Goal: Check status: Check status

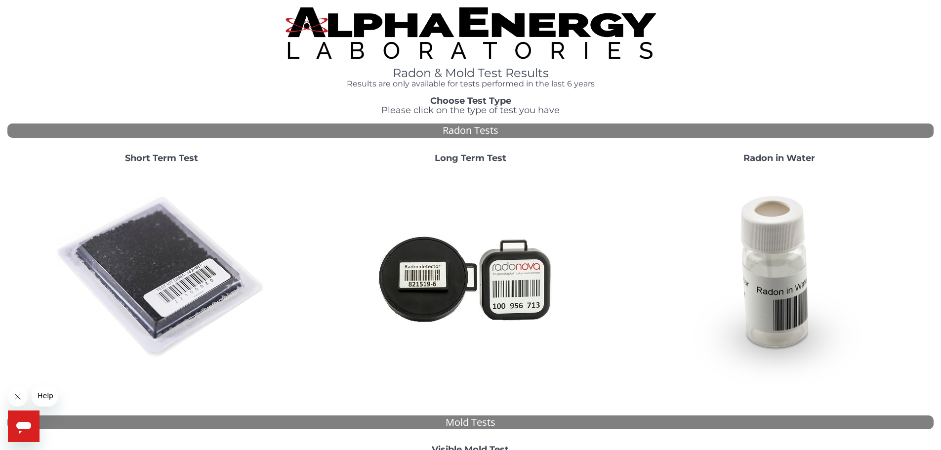
click at [144, 284] on img at bounding box center [161, 277] width 212 height 212
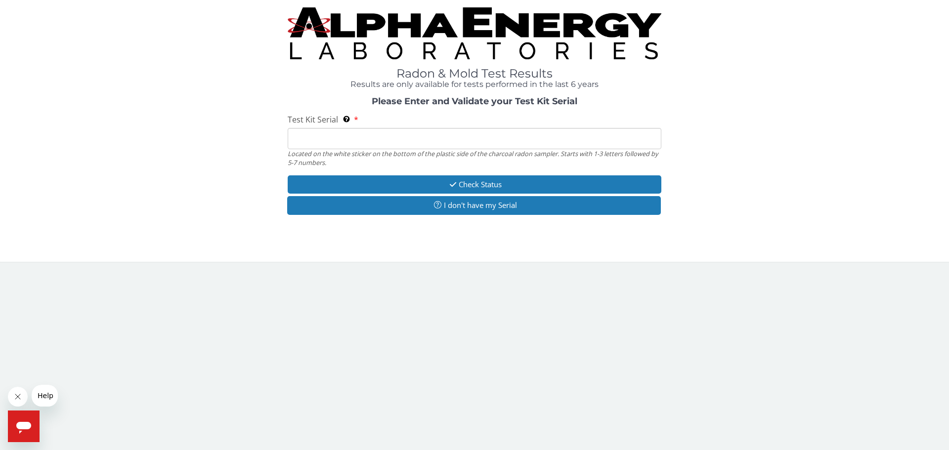
click at [313, 141] on input "Test Kit Serial Located on the white sticker on the bottom of the plastic side …" at bounding box center [475, 138] width 374 height 21
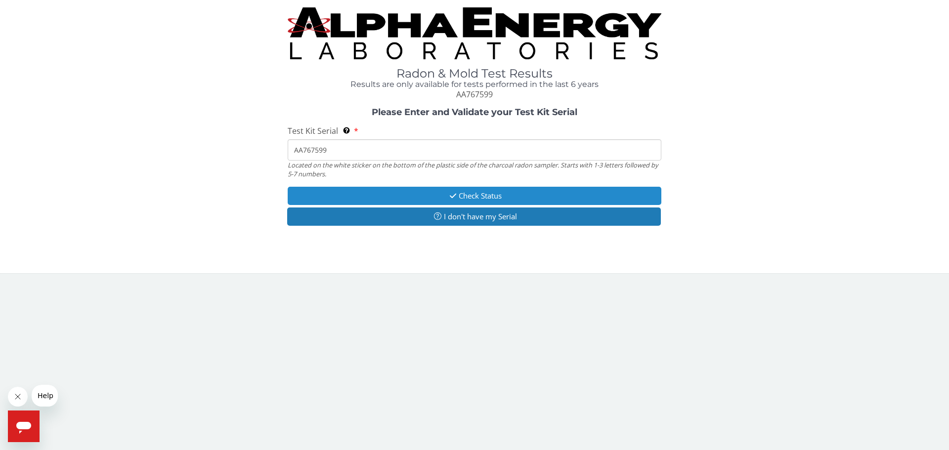
type input "AA767599"
click at [488, 198] on button "Check Status" at bounding box center [475, 196] width 374 height 18
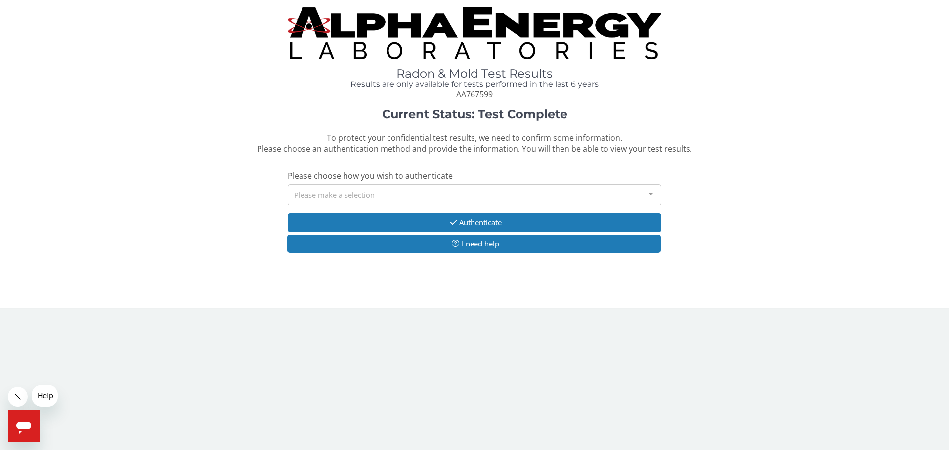
click at [484, 200] on div "Please make a selection" at bounding box center [475, 194] width 374 height 21
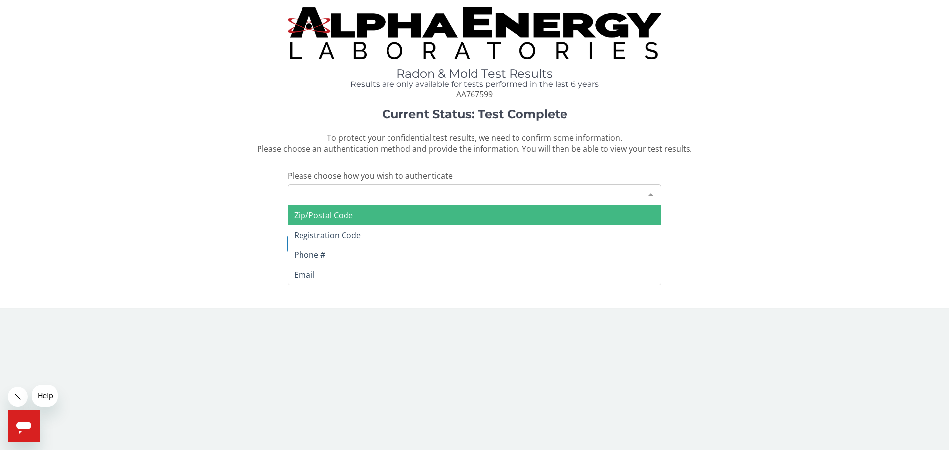
click at [448, 213] on span "Zip/Postal Code" at bounding box center [474, 216] width 373 height 20
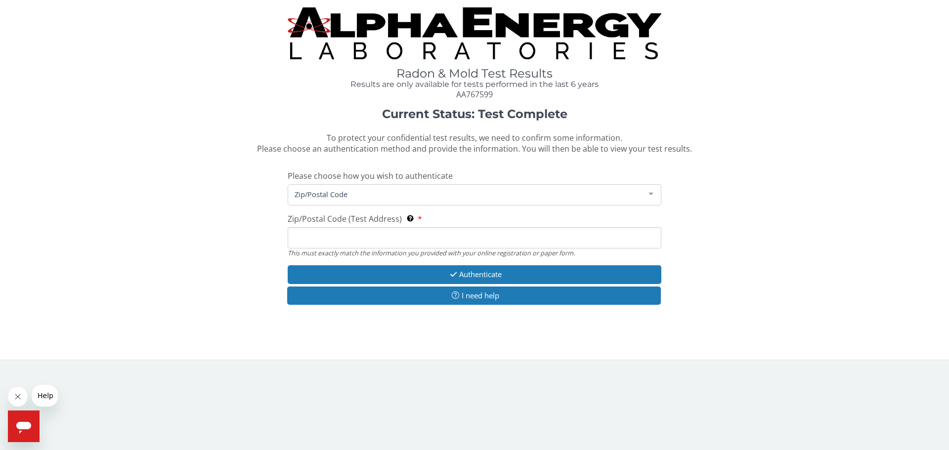
click at [423, 235] on input "Zip/Postal Code (Test Address) This must exactly match the information you prov…" at bounding box center [475, 237] width 374 height 21
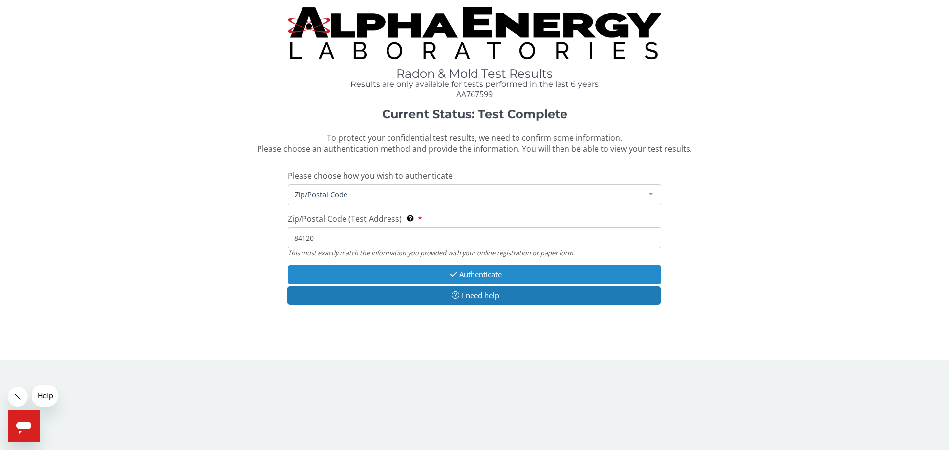
type input "84120"
click at [461, 279] on button "Authenticate" at bounding box center [475, 274] width 374 height 18
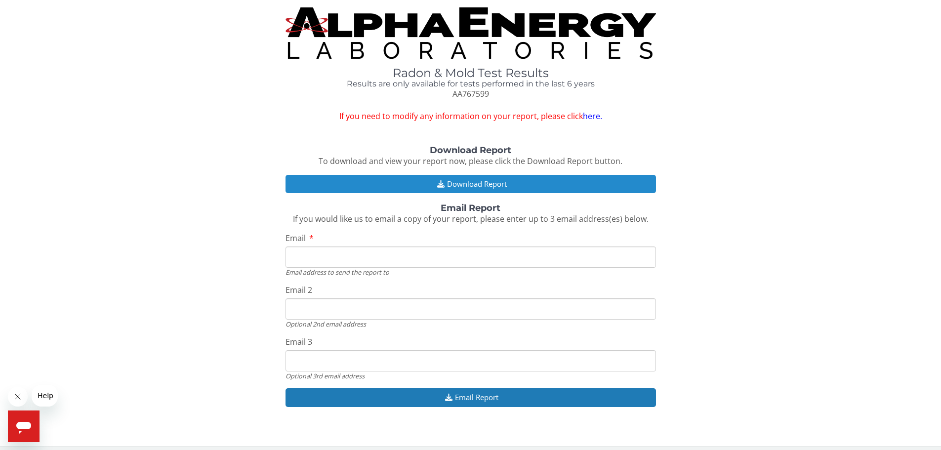
click at [493, 188] on button "Download Report" at bounding box center [471, 184] width 371 height 18
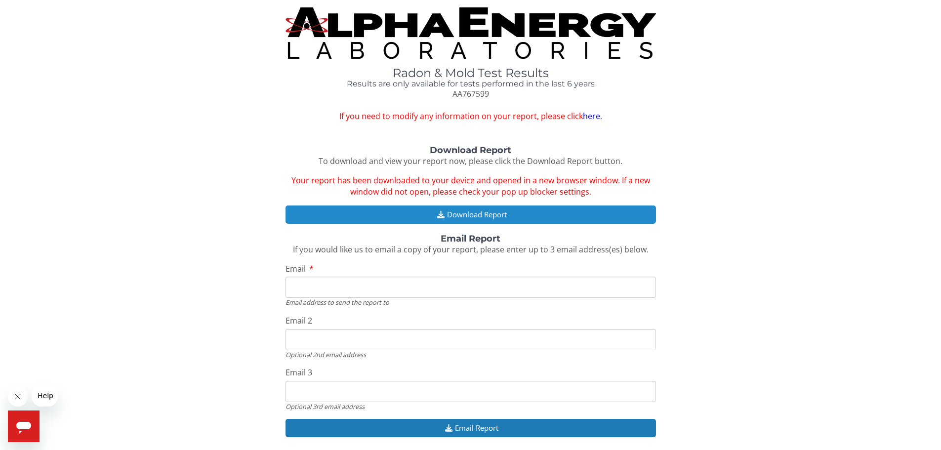
click at [467, 213] on button "Download Report" at bounding box center [471, 215] width 371 height 18
